Goal: Information Seeking & Learning: Learn about a topic

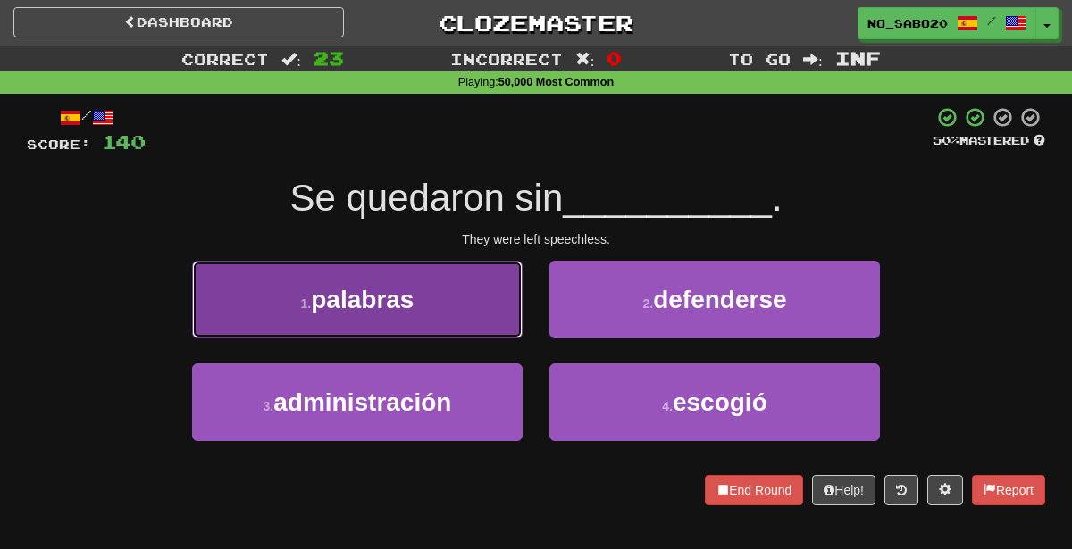
click at [472, 312] on button "1 . palabras" at bounding box center [357, 300] width 330 height 78
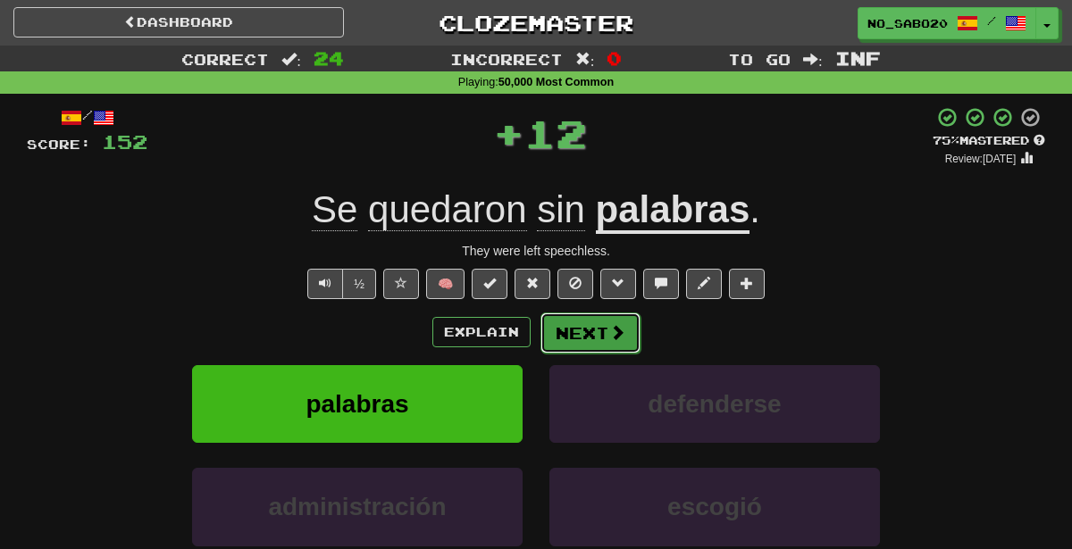
click at [603, 330] on button "Next" at bounding box center [590, 333] width 100 height 41
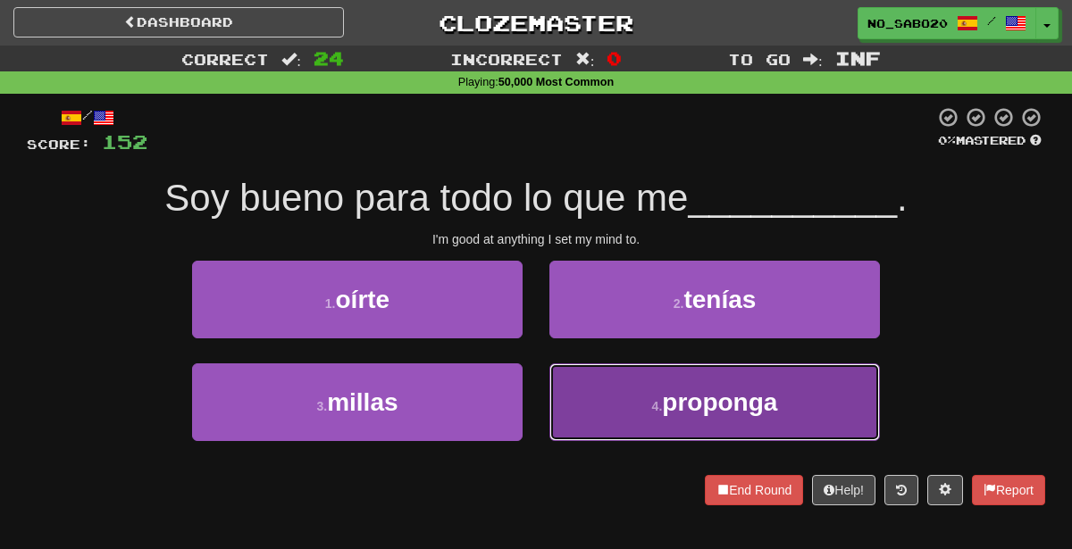
click at [561, 418] on button "4 . [GEOGRAPHIC_DATA]" at bounding box center [714, 402] width 330 height 78
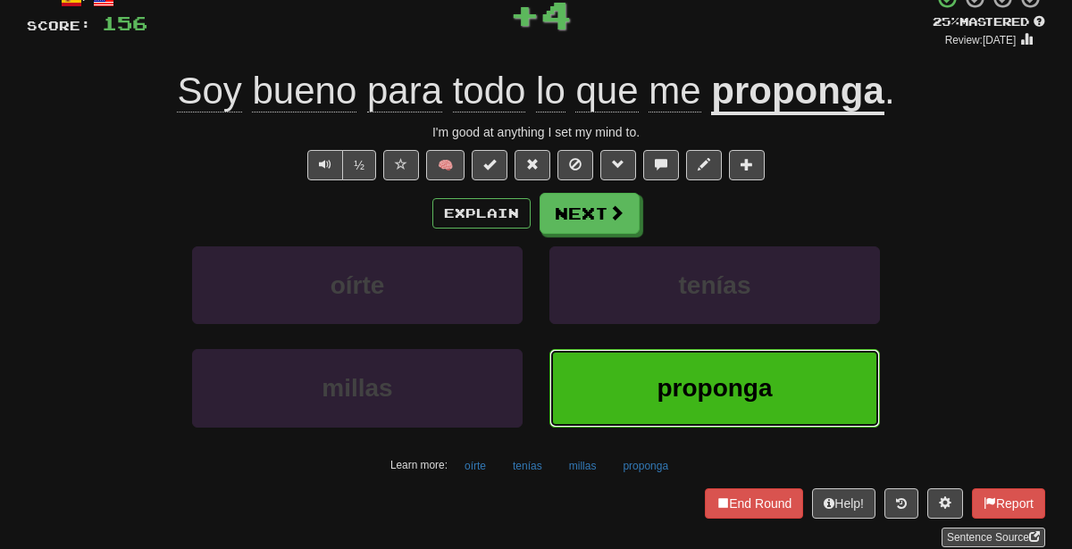
scroll to position [137, 0]
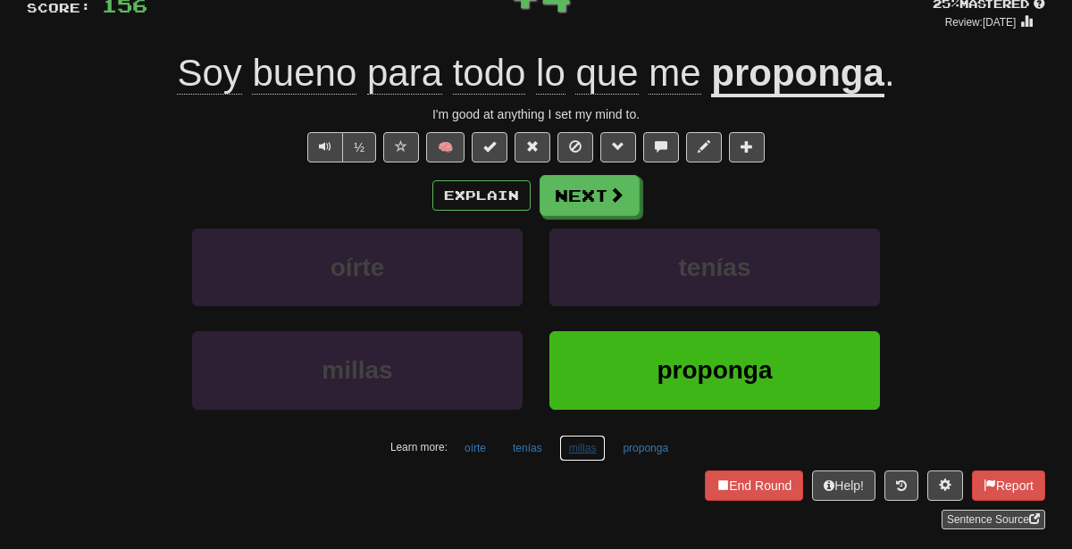
click at [579, 455] on button "millas" at bounding box center [582, 448] width 47 height 27
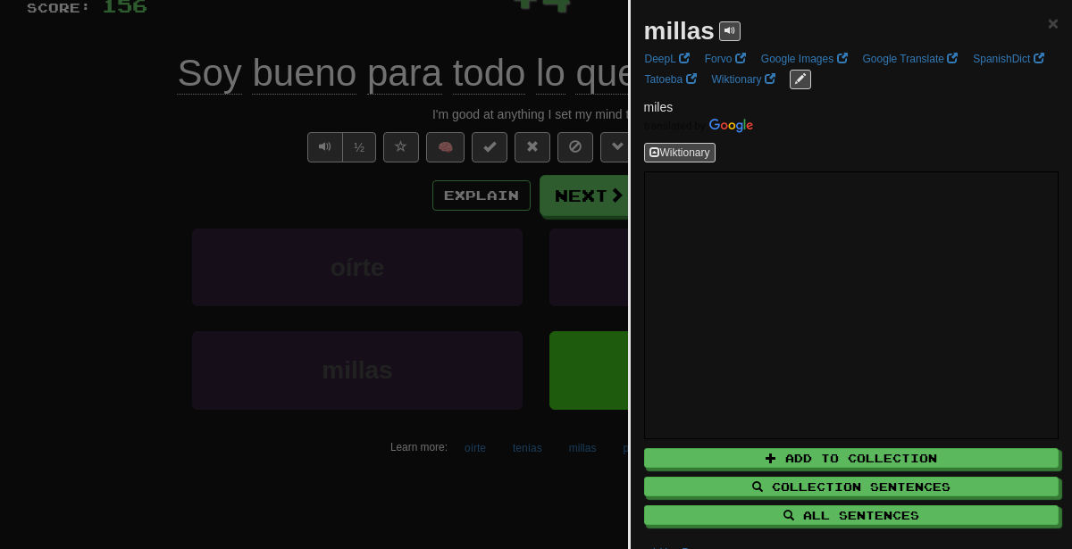
click at [383, 222] on div at bounding box center [536, 274] width 1072 height 549
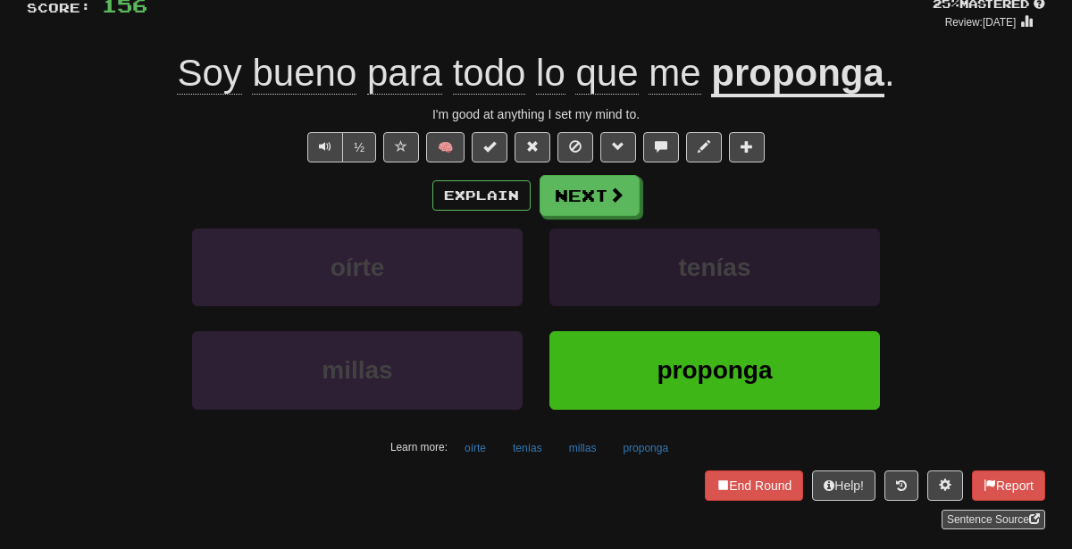
scroll to position [0, 0]
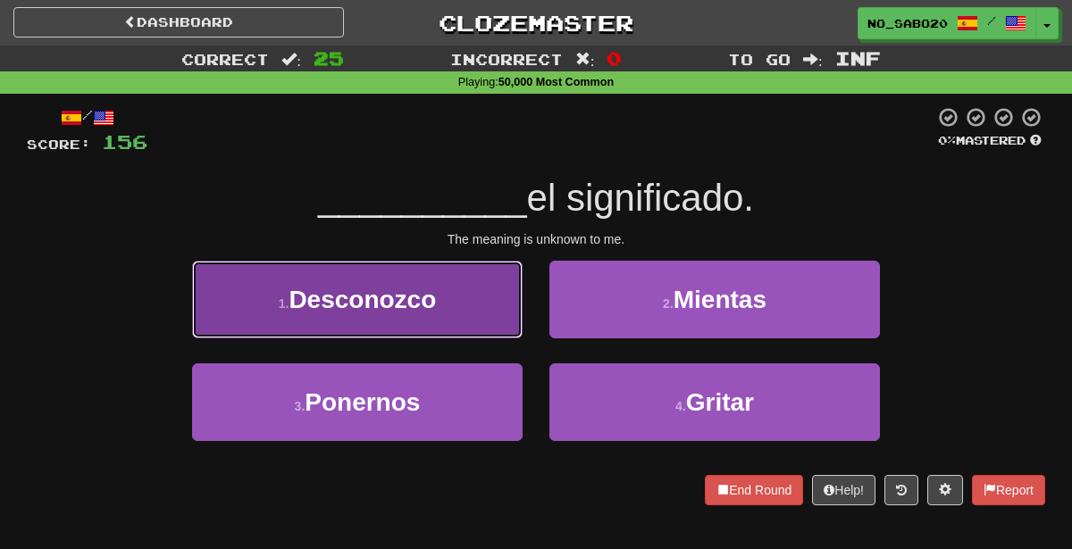
click at [475, 271] on button "1 . Desconozco" at bounding box center [357, 300] width 330 height 78
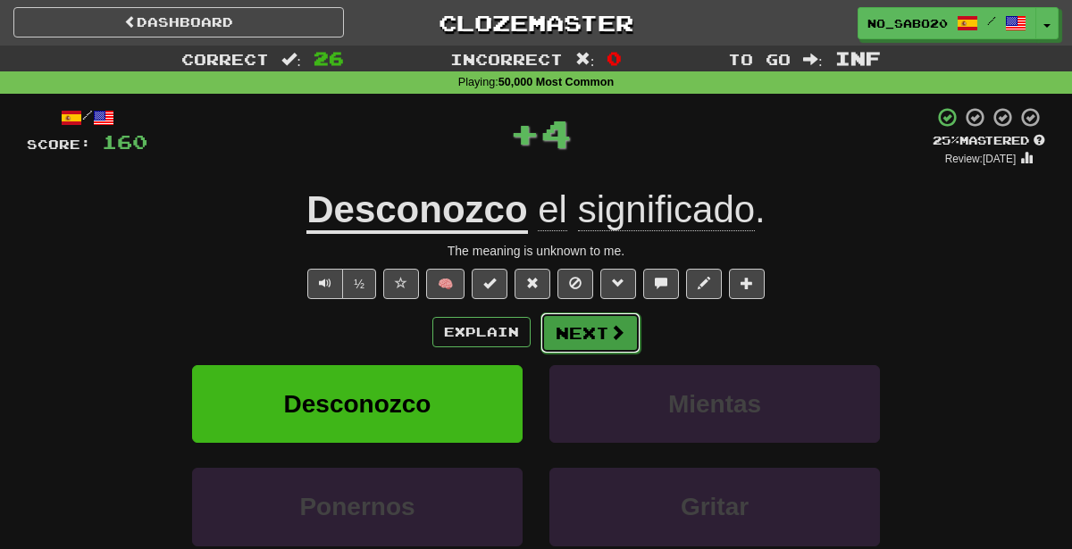
click at [577, 324] on button "Next" at bounding box center [590, 333] width 100 height 41
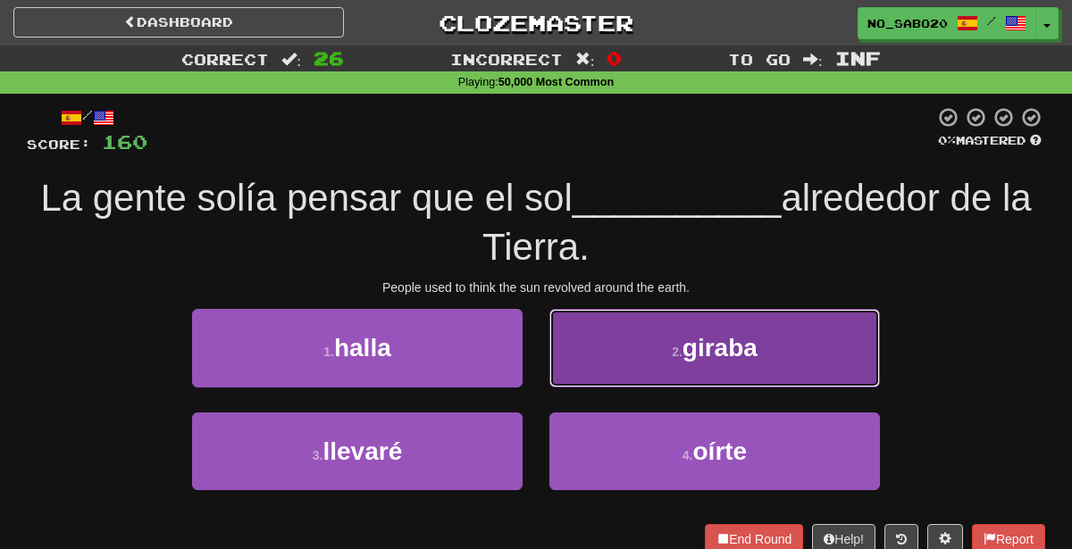
click at [604, 350] on button "2 . giraba" at bounding box center [714, 348] width 330 height 78
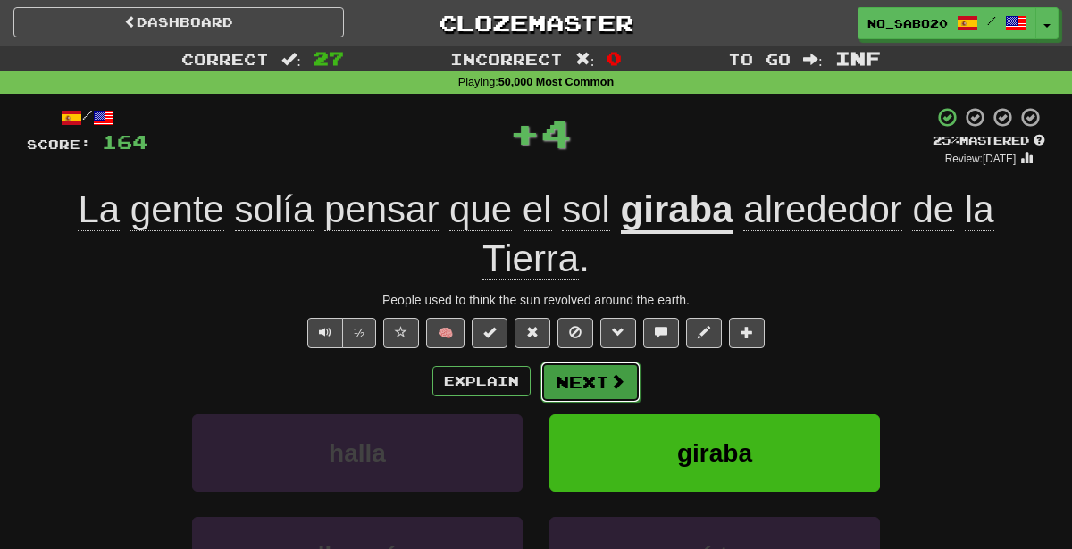
click at [561, 362] on button "Next" at bounding box center [590, 382] width 100 height 41
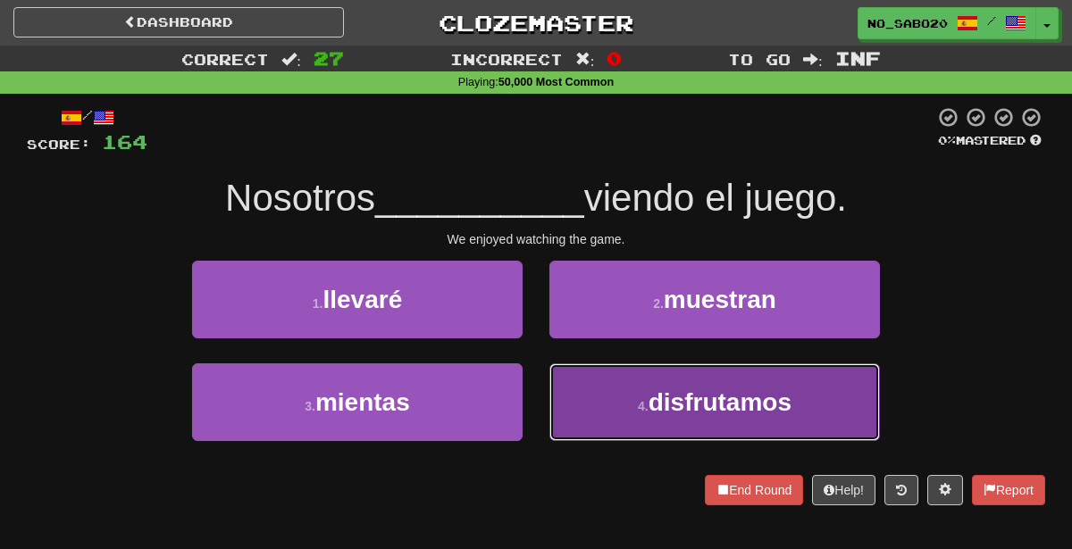
click at [646, 408] on small "4 ." at bounding box center [643, 406] width 11 height 14
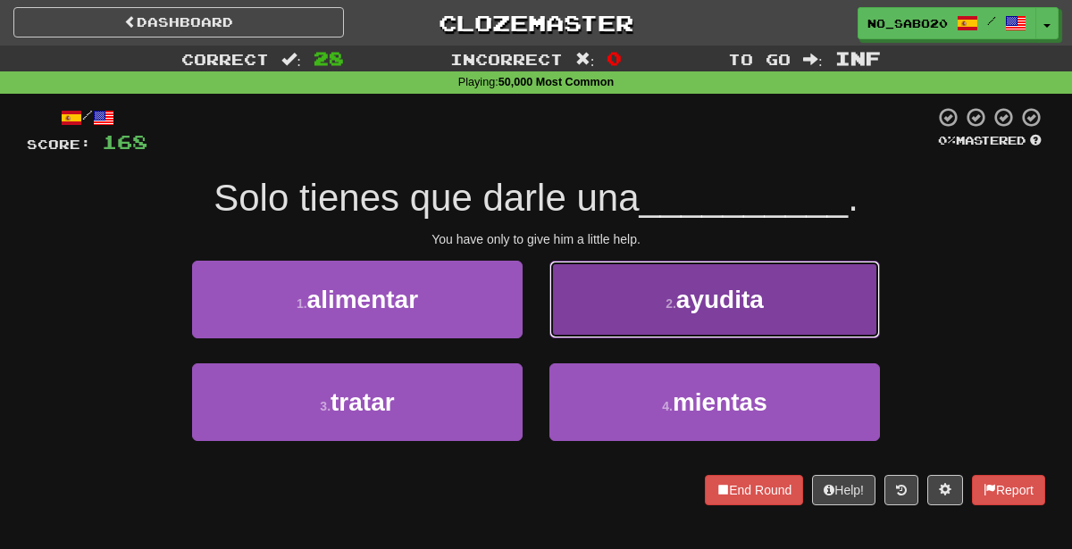
click at [614, 277] on button "2 . ayudita" at bounding box center [714, 300] width 330 height 78
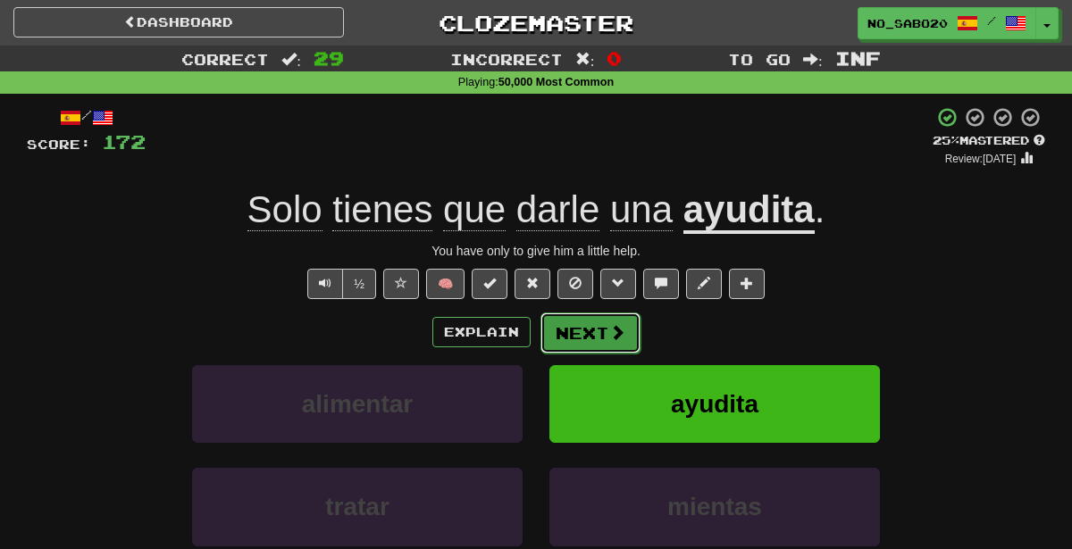
click at [597, 347] on button "Next" at bounding box center [590, 333] width 100 height 41
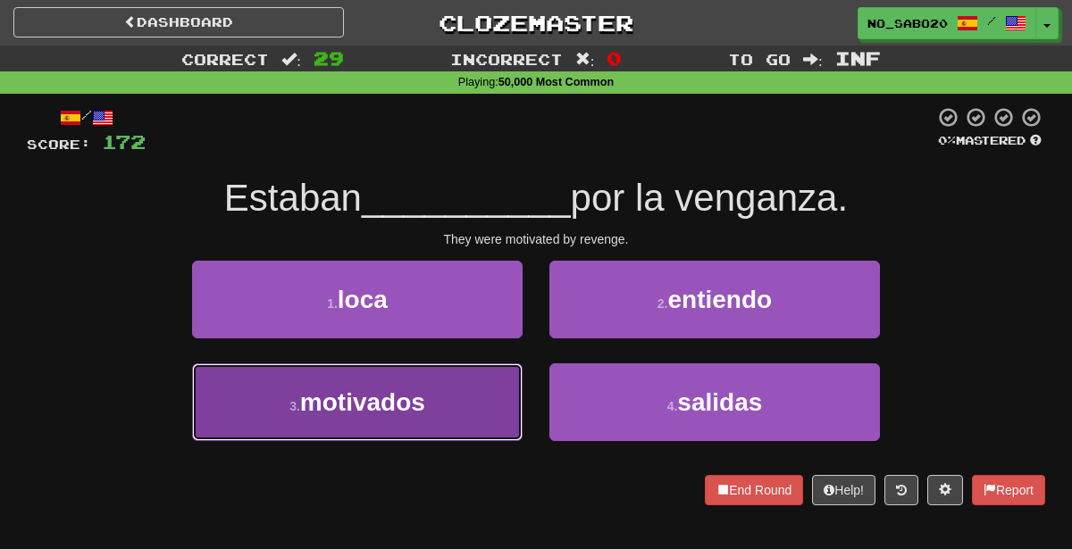
click at [454, 422] on button "3 . motivados" at bounding box center [357, 402] width 330 height 78
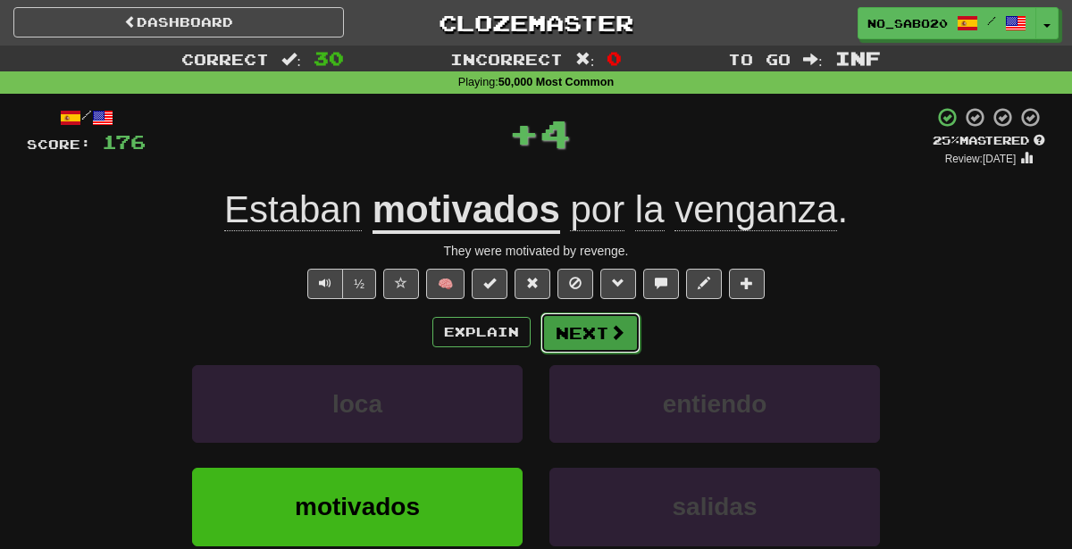
click at [606, 313] on button "Next" at bounding box center [590, 333] width 100 height 41
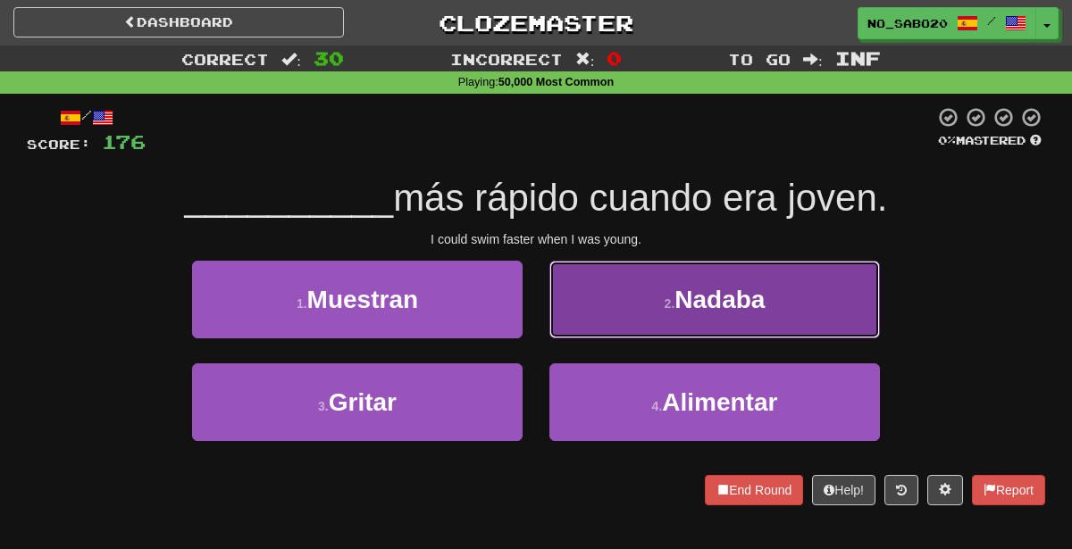
click at [581, 283] on button "2 . [GEOGRAPHIC_DATA]" at bounding box center [714, 300] width 330 height 78
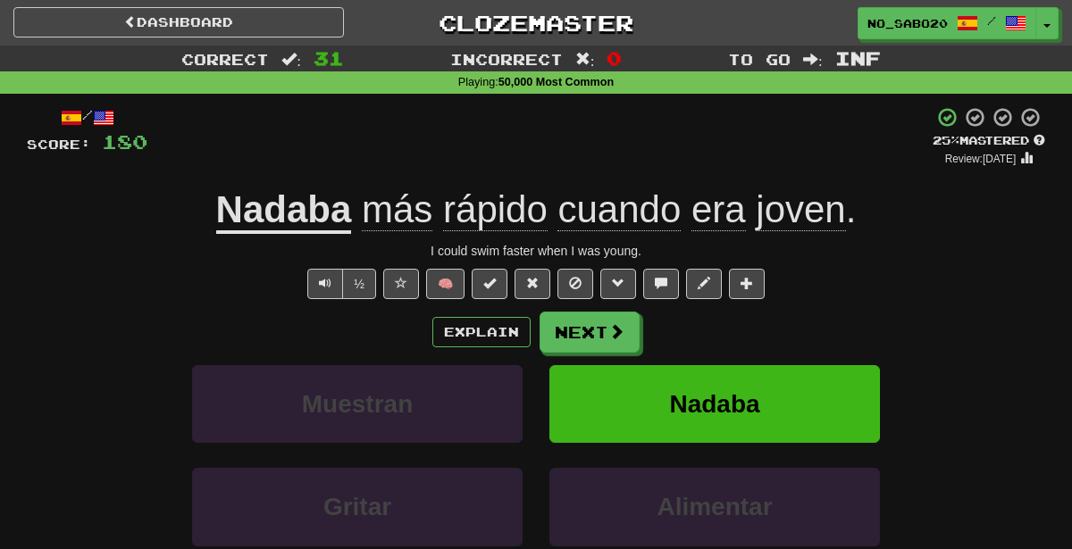
drag, startPoint x: 749, startPoint y: 330, endPoint x: 887, endPoint y: 267, distance: 151.1
click at [887, 267] on div "/ Score: 180 + 4 25 % Mastered Review: [DATE] Nadaba más rápido cuando era jove…" at bounding box center [536, 386] width 1018 height 560
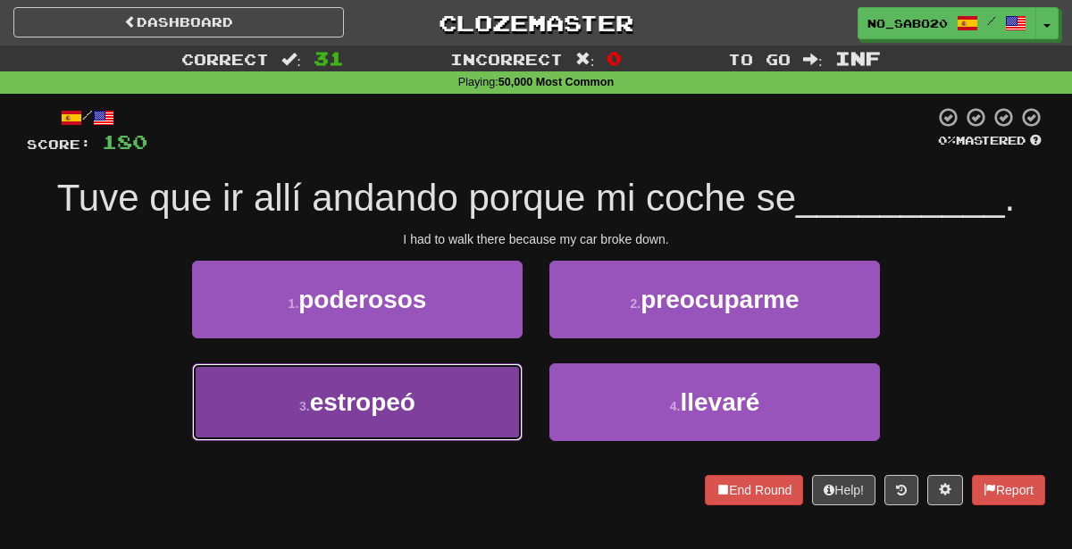
click at [497, 416] on button "3 . estropeó" at bounding box center [357, 402] width 330 height 78
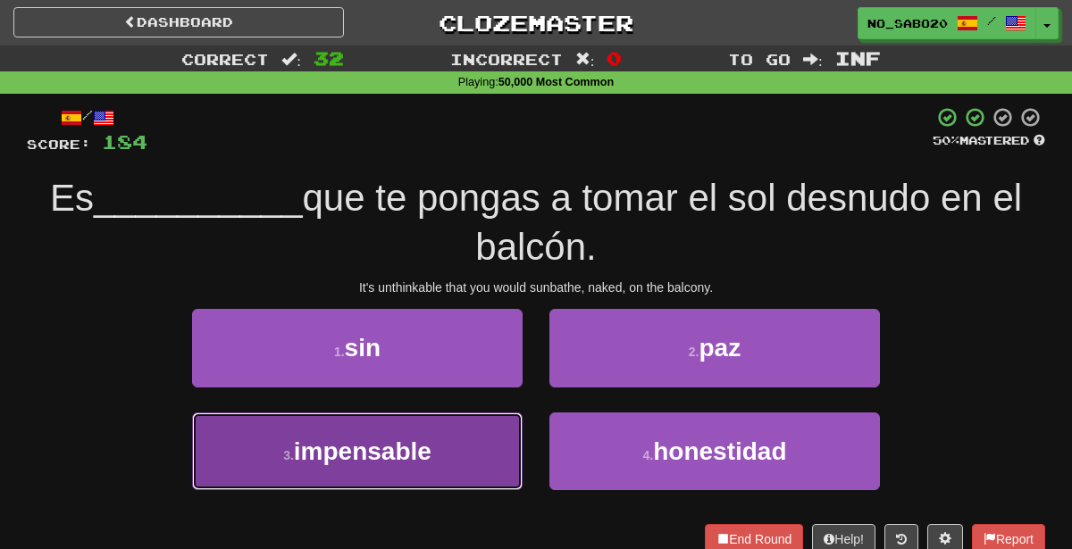
click at [468, 473] on button "3 . impensable" at bounding box center [357, 452] width 330 height 78
